Goal: Transaction & Acquisition: Purchase product/service

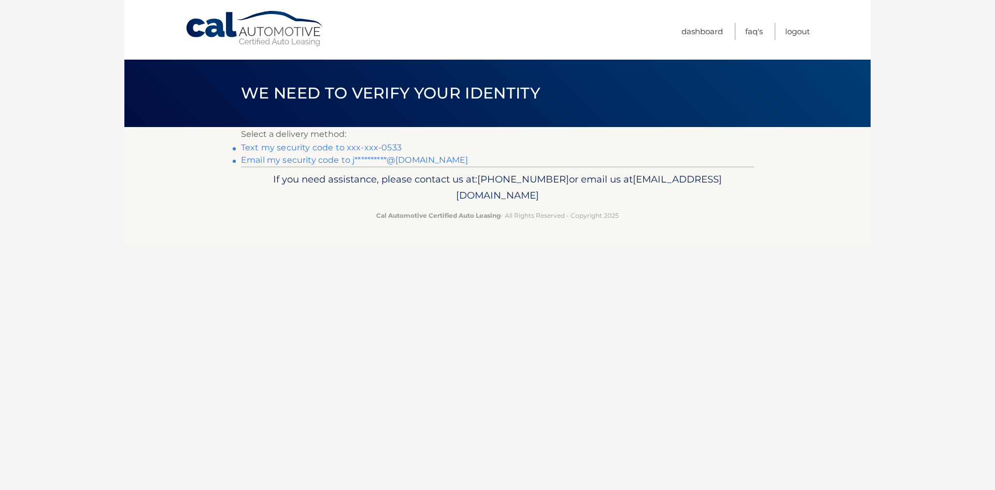
click at [356, 145] on link "Text my security code to xxx-xxx-0533" at bounding box center [321, 148] width 161 height 10
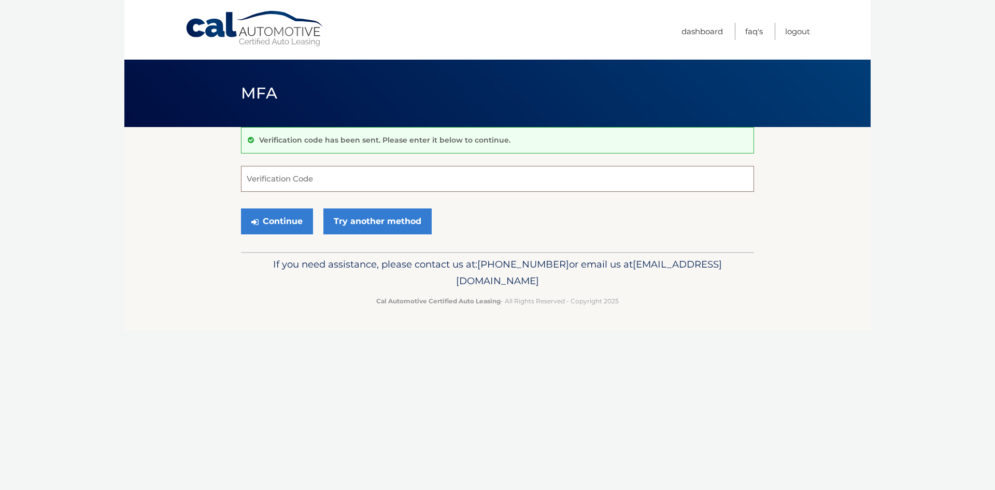
click at [343, 182] on input "Verification Code" at bounding box center [497, 179] width 513 height 26
drag, startPoint x: 530, startPoint y: 217, endPoint x: 511, endPoint y: 189, distance: 33.6
click at [519, 203] on form "Verification Code Continue Try another method" at bounding box center [497, 203] width 513 height 74
click at [501, 179] on input "Verification Code" at bounding box center [497, 179] width 513 height 26
click at [425, 180] on input "Verification Code" at bounding box center [497, 179] width 513 height 26
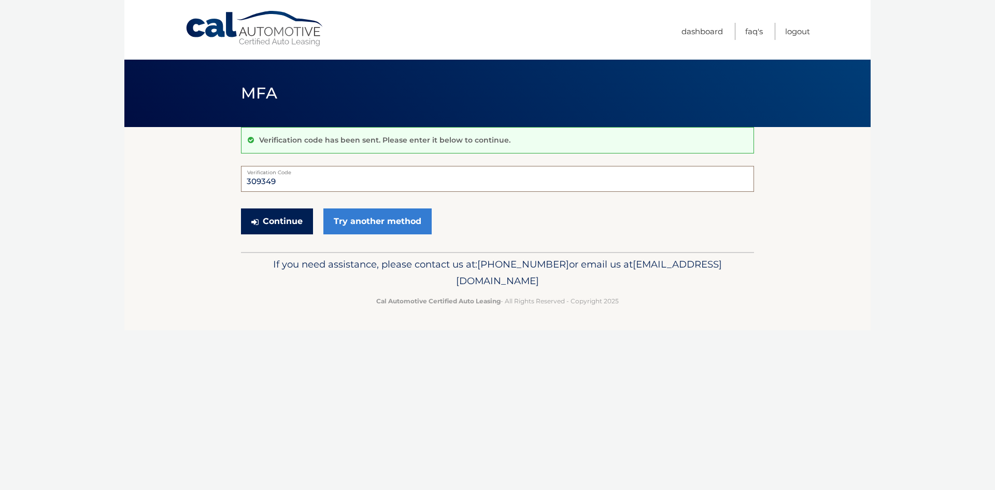
type input "309349"
click at [263, 217] on button "Continue" at bounding box center [277, 221] width 72 height 26
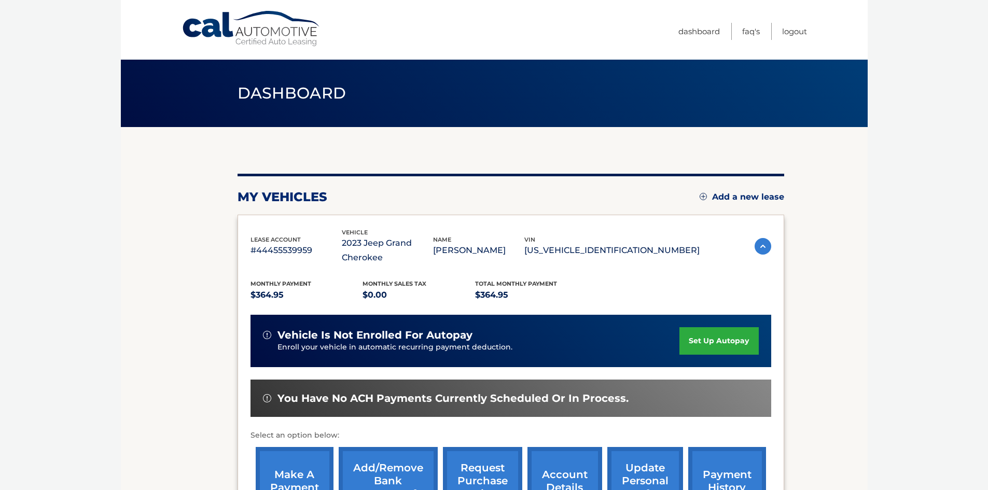
click at [834, 272] on section "my vehicles Add a new lease lease account #44455539959 vehicle 2023 Jeep Grand …" at bounding box center [494, 345] width 747 height 437
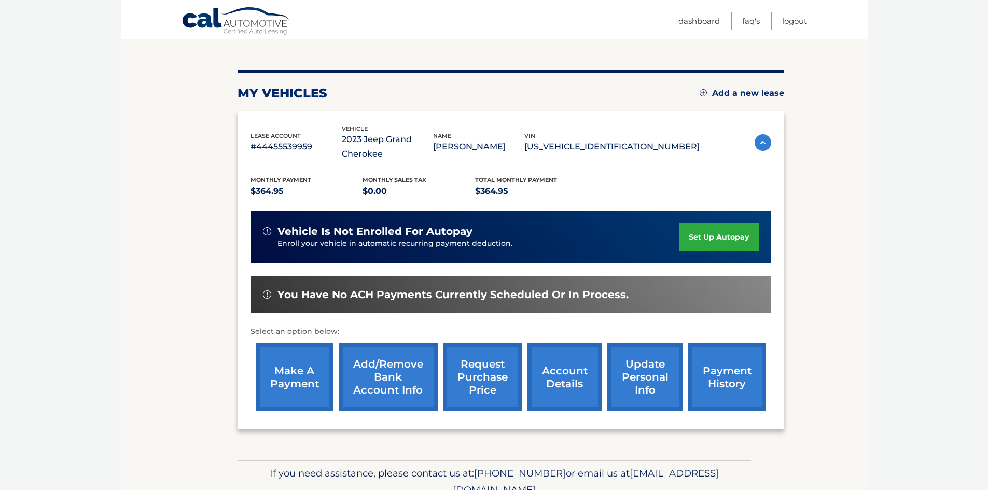
click at [270, 368] on link "make a payment" at bounding box center [295, 377] width 78 height 68
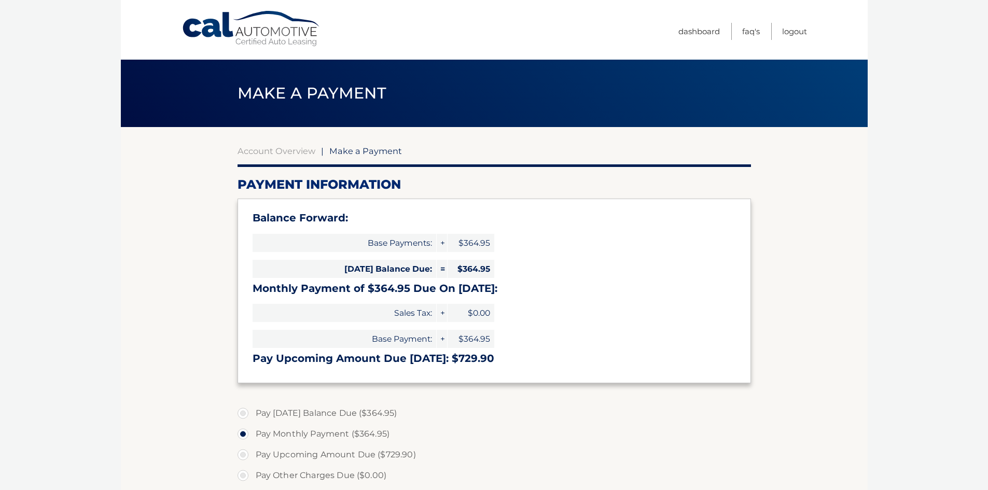
select select "MzcyZWQ5MGQtOWVlMS00NTQ0LWIxMDQtYWE1NWNkMjgzZTU1"
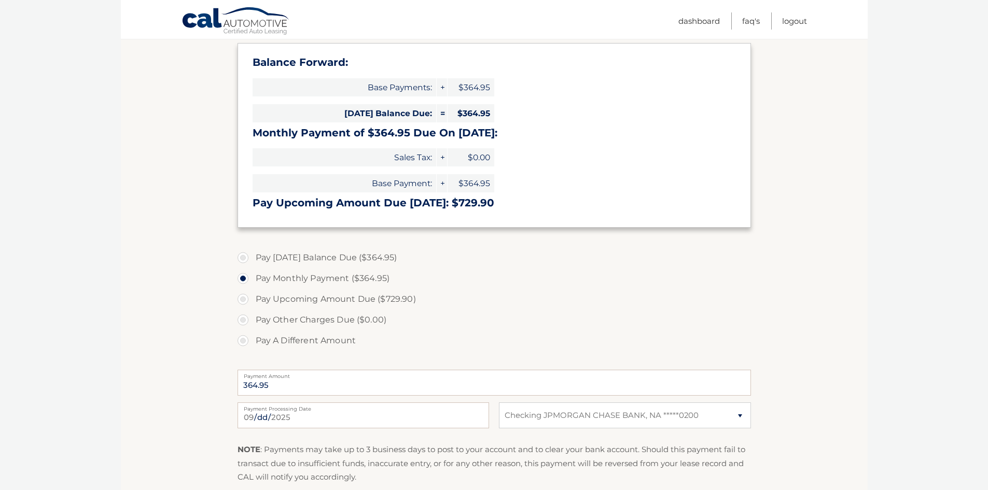
scroll to position [295, 0]
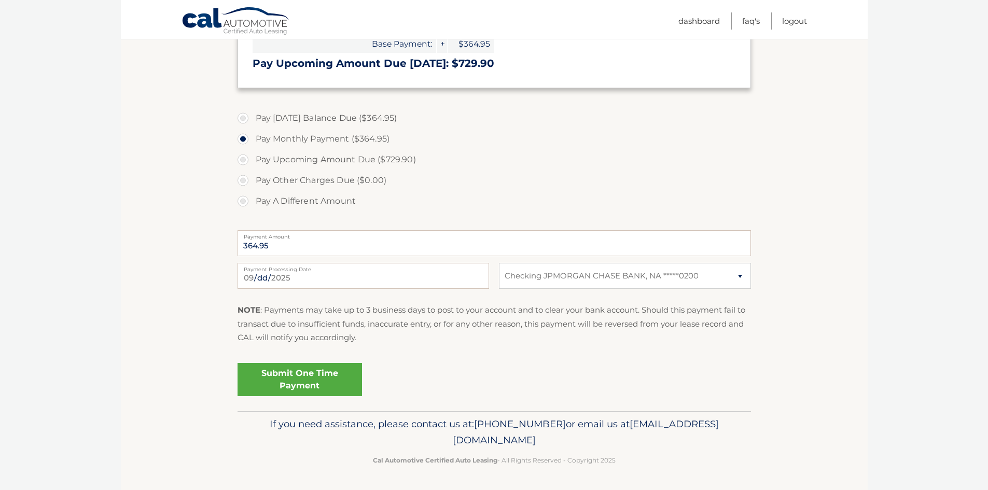
click at [818, 357] on section "Account Overview | Make a Payment Payment Information Balance Forward: Base Pay…" at bounding box center [494, 121] width 747 height 579
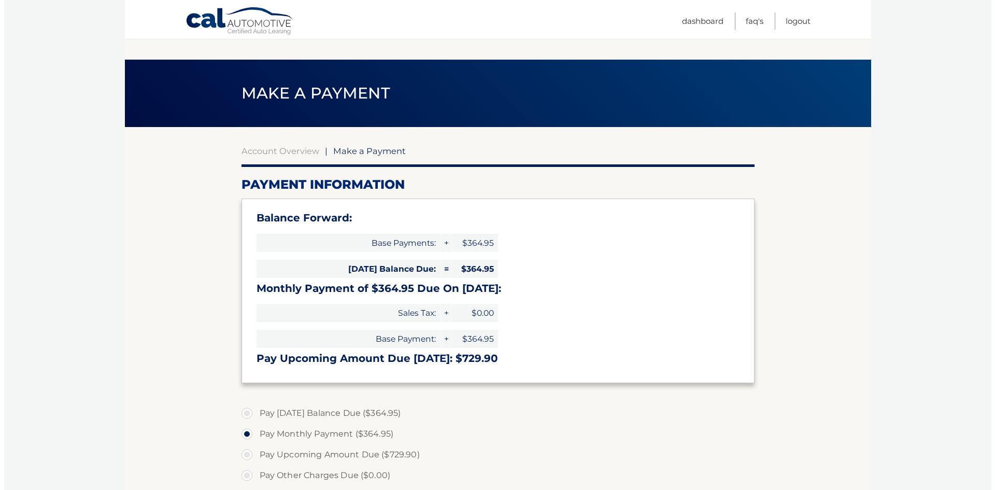
scroll to position [259, 0]
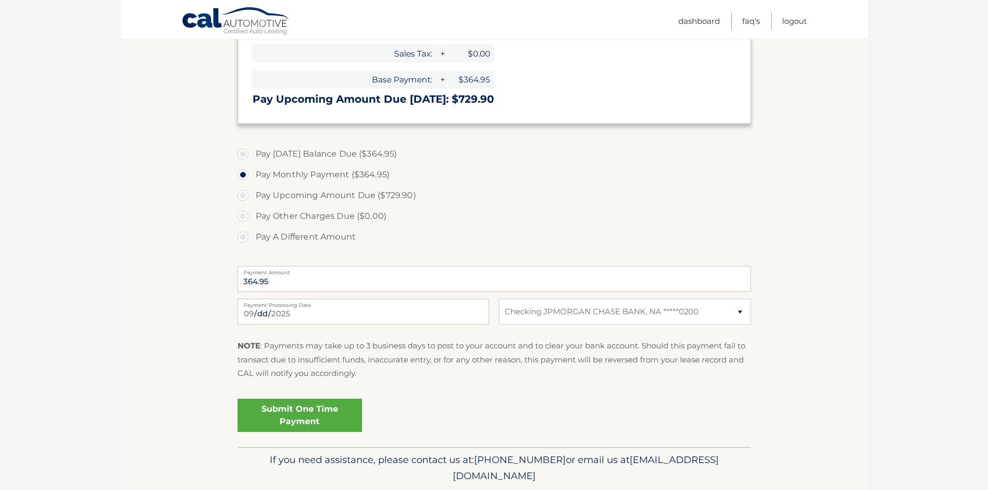
click at [295, 415] on link "Submit One Time Payment" at bounding box center [299, 415] width 124 height 33
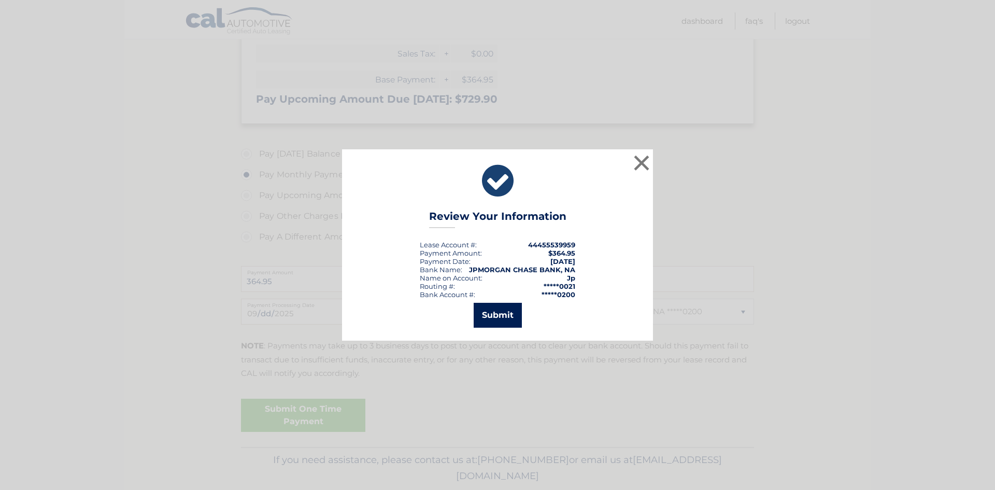
click at [512, 315] on button "Submit" at bounding box center [498, 315] width 48 height 25
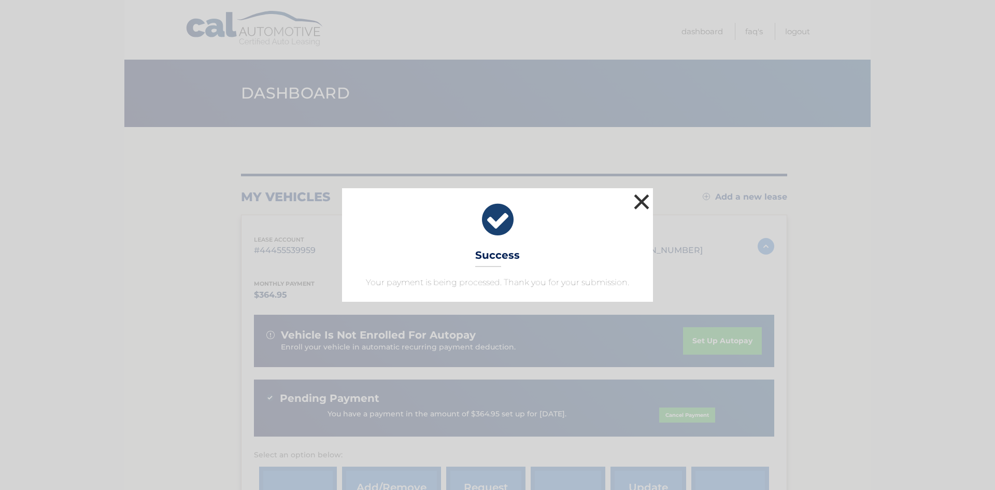
click at [640, 202] on button "×" at bounding box center [641, 201] width 21 height 21
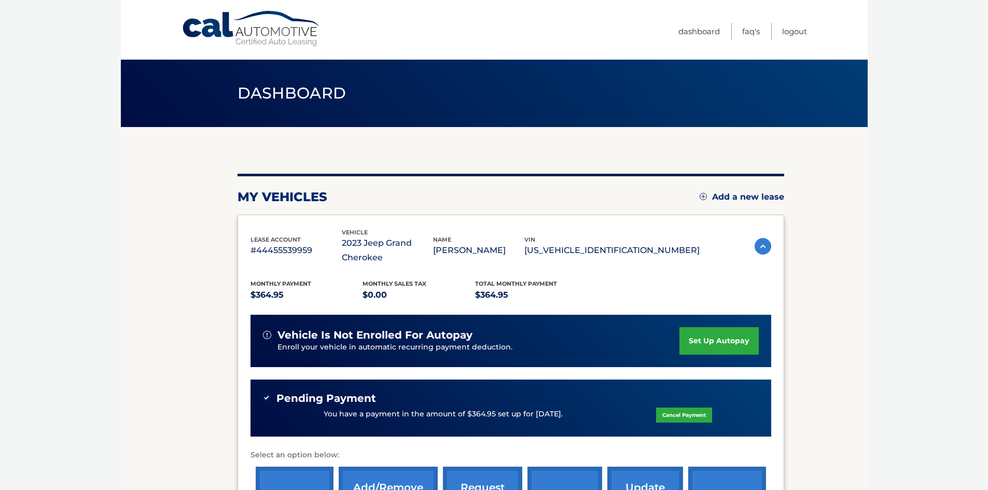
click at [921, 241] on body "Cal Automotive Menu Dashboard FAQ's Logout" at bounding box center [494, 245] width 988 height 490
